Goal: Use online tool/utility

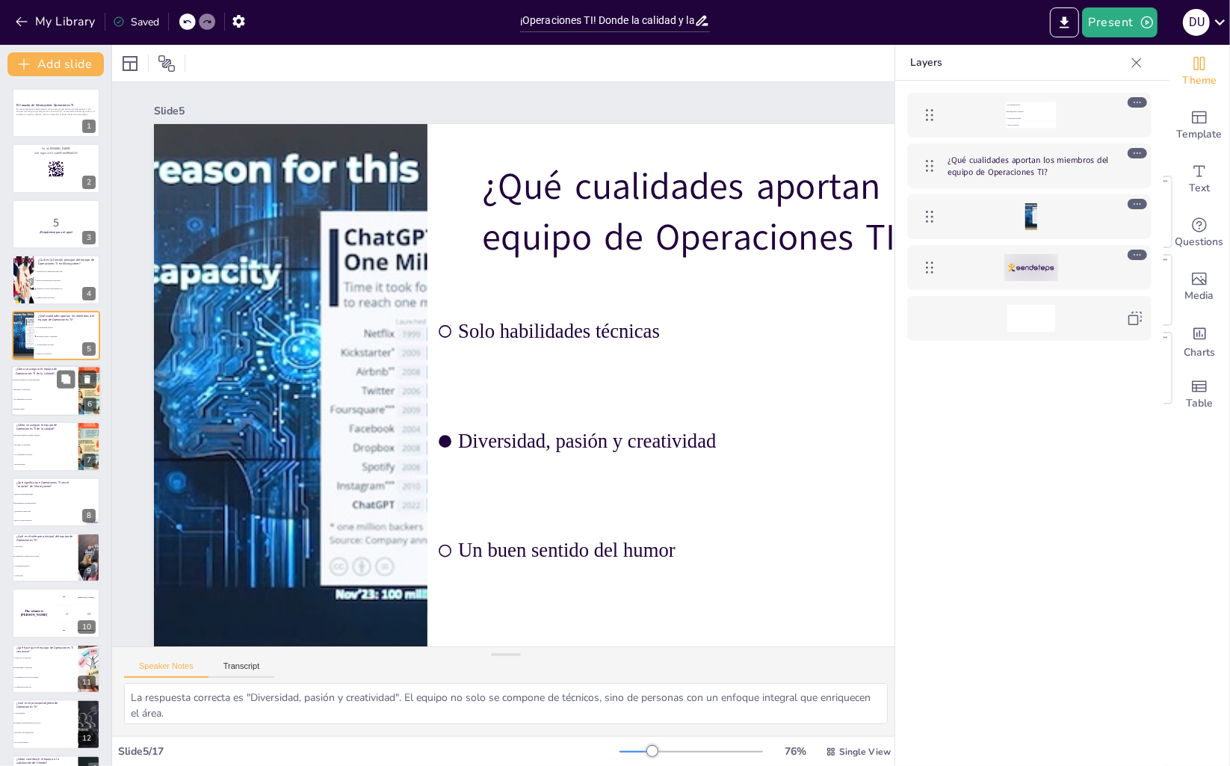
checkbox input "true"
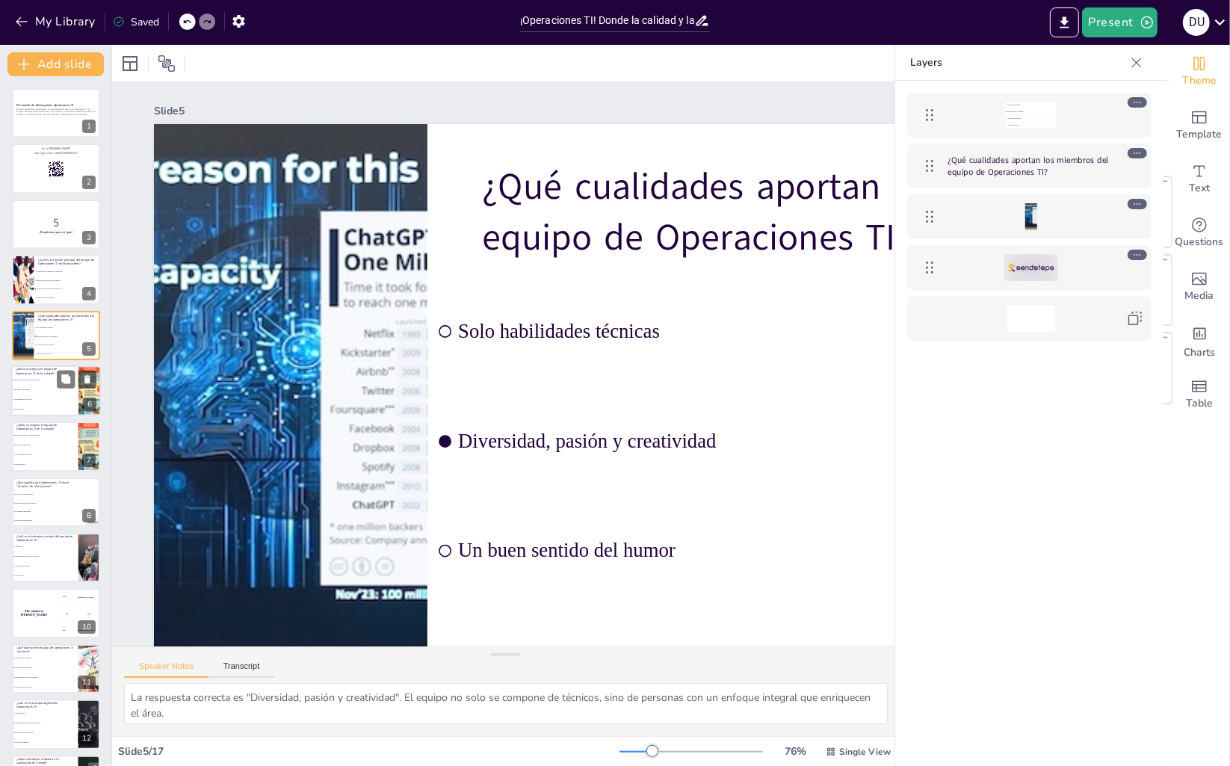
checkbox input "true"
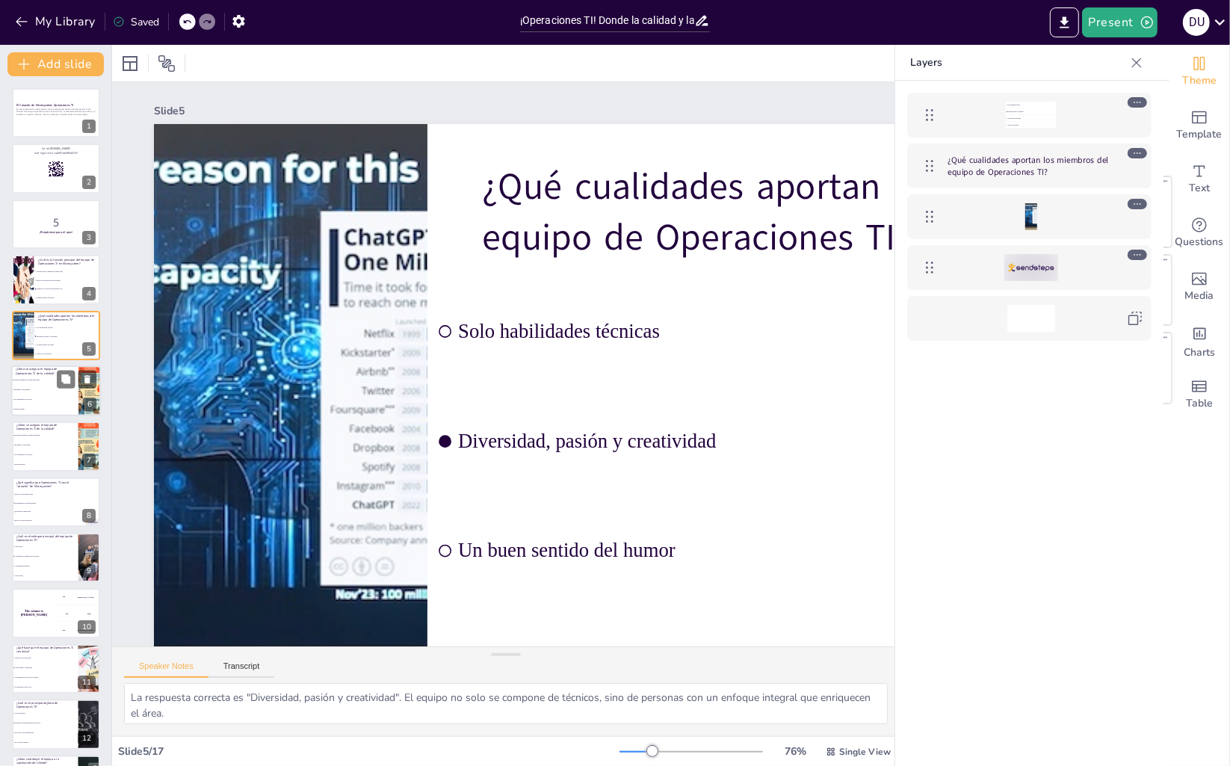
checkbox input "true"
